Goal: Go to known website: Go to known website

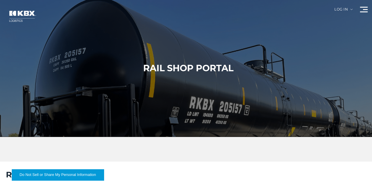
click at [334, 12] on div "Log in" at bounding box center [343, 12] width 18 height 8
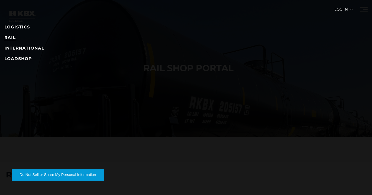
click at [16, 40] on link "RAIL" at bounding box center [9, 37] width 11 height 5
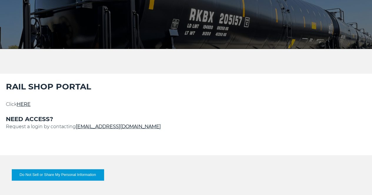
scroll to position [118, 0]
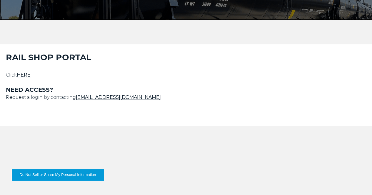
click at [31, 78] on link "HERE" at bounding box center [24, 75] width 14 height 6
